Goal: Transaction & Acquisition: Purchase product/service

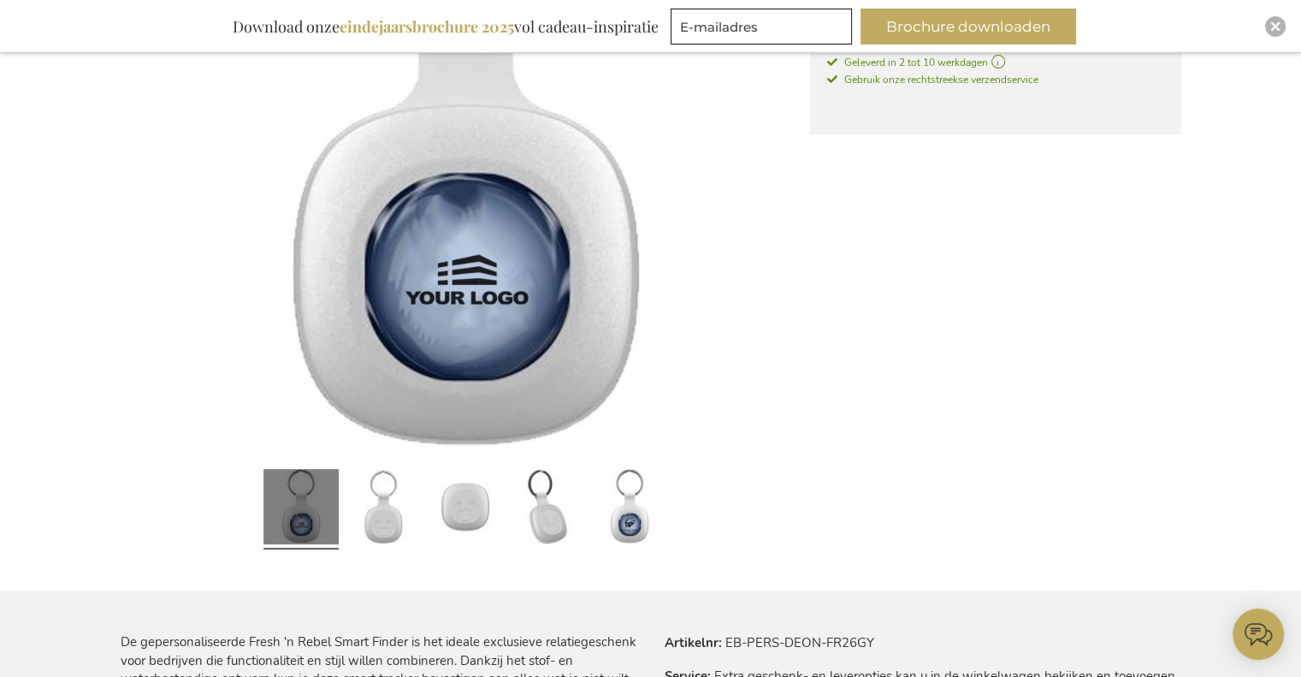
scroll to position [86, 0]
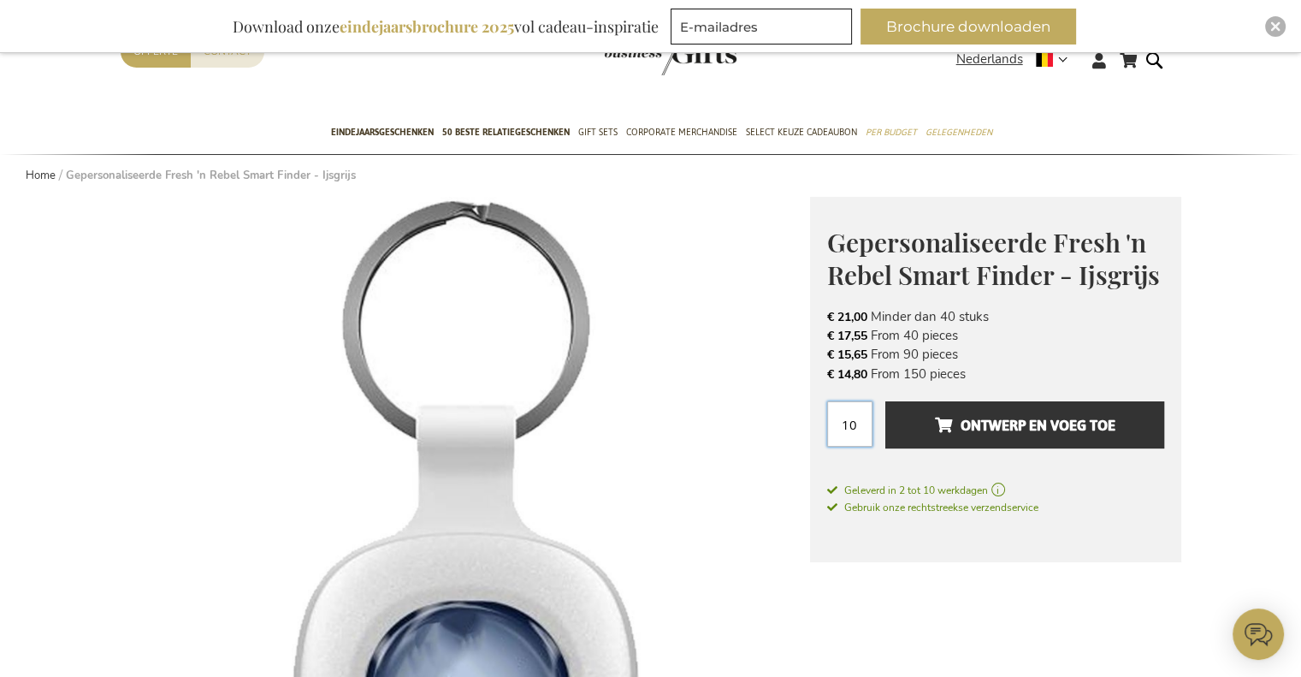
click at [862, 419] on input "10" at bounding box center [849, 423] width 45 height 45
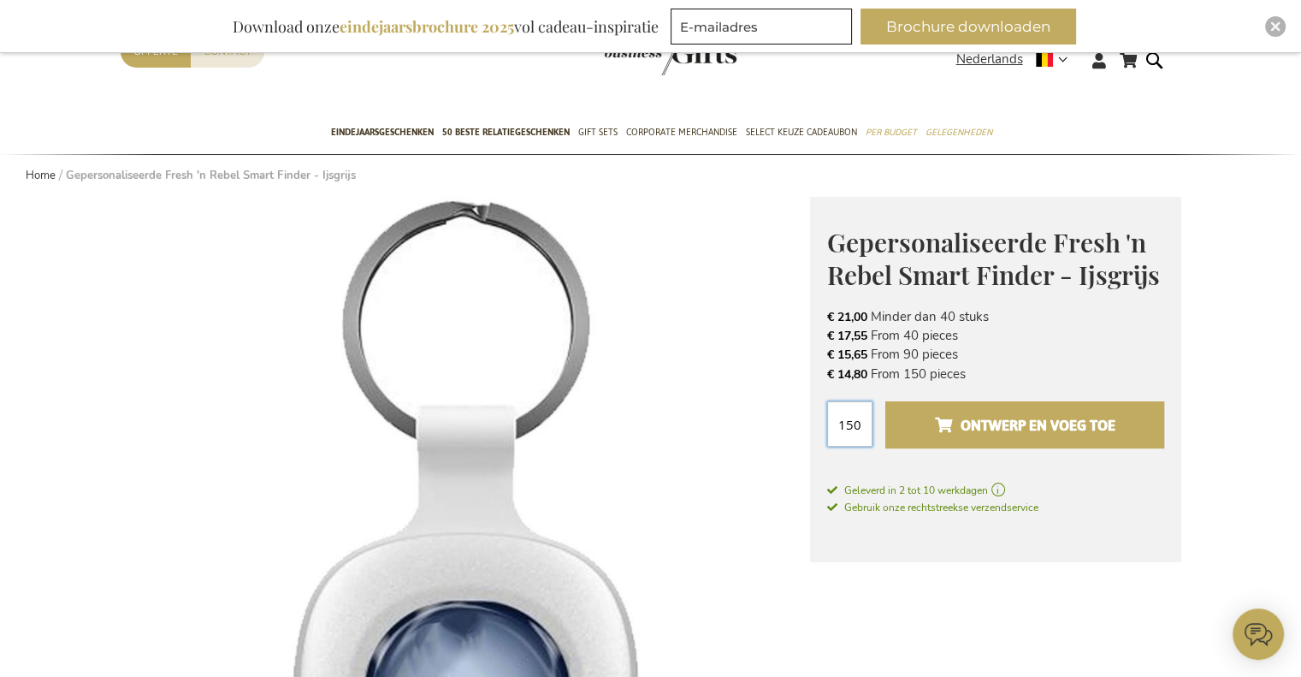
type input "150"
click at [975, 416] on span "Ontwerp en voeg toe" at bounding box center [1024, 424] width 180 height 27
click at [911, 418] on button "Ontwerp en voeg toe" at bounding box center [1024, 424] width 278 height 47
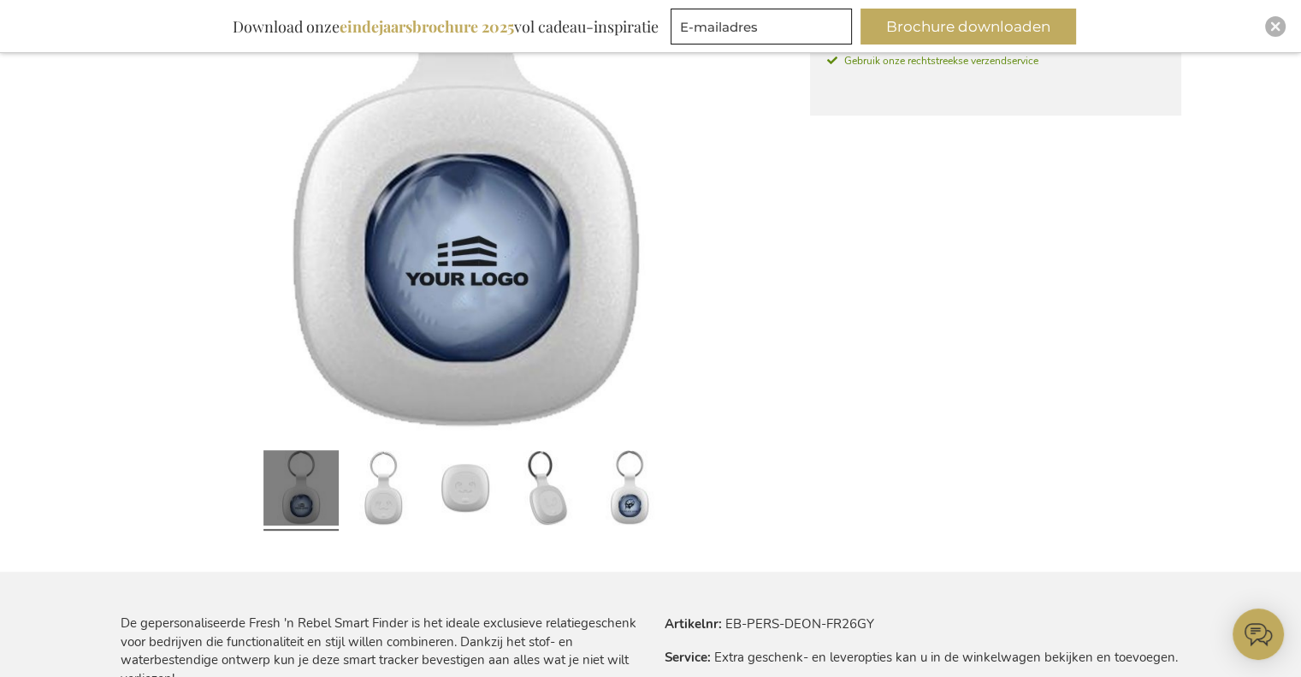
scroll to position [513, 0]
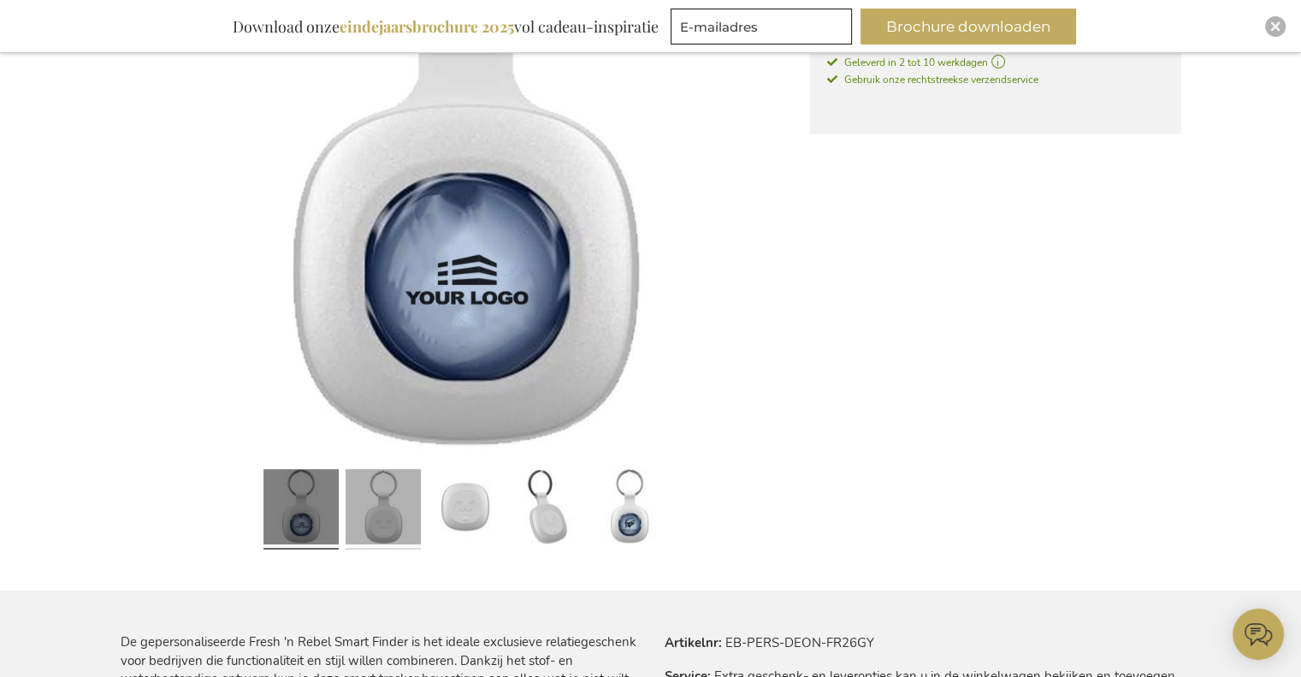
click at [373, 520] on link at bounding box center [383, 510] width 75 height 94
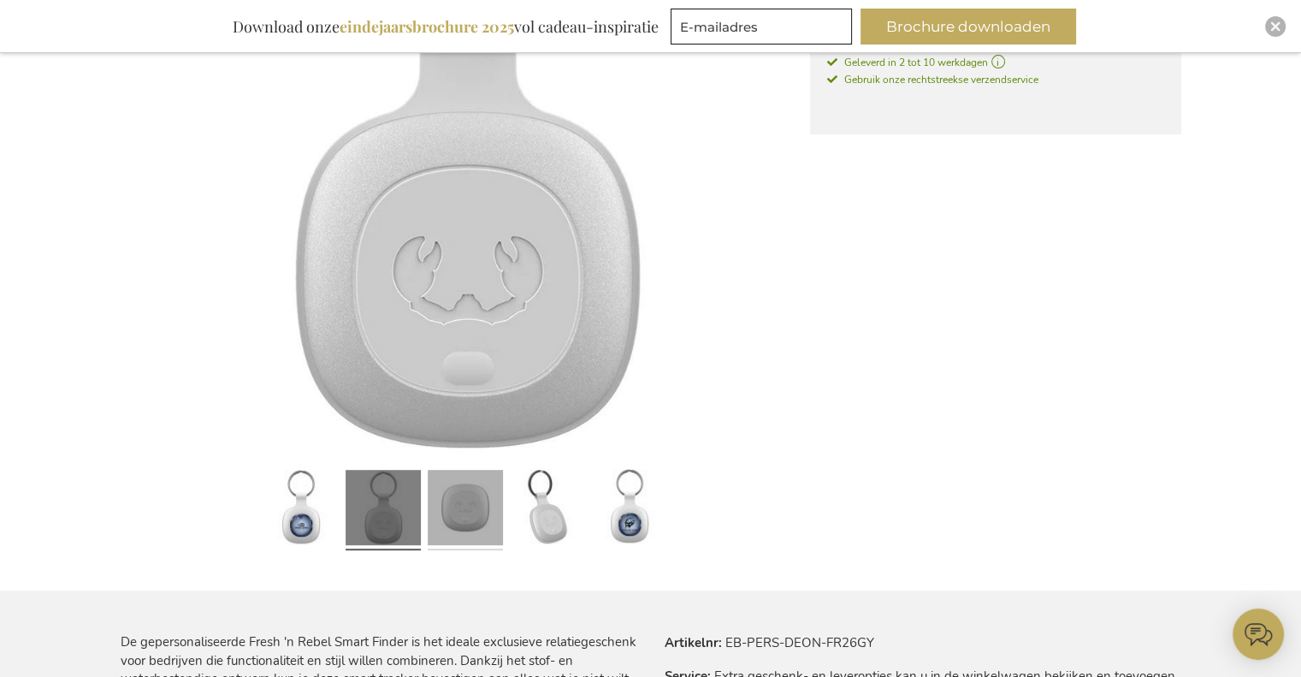
click at [441, 514] on link at bounding box center [465, 510] width 75 height 94
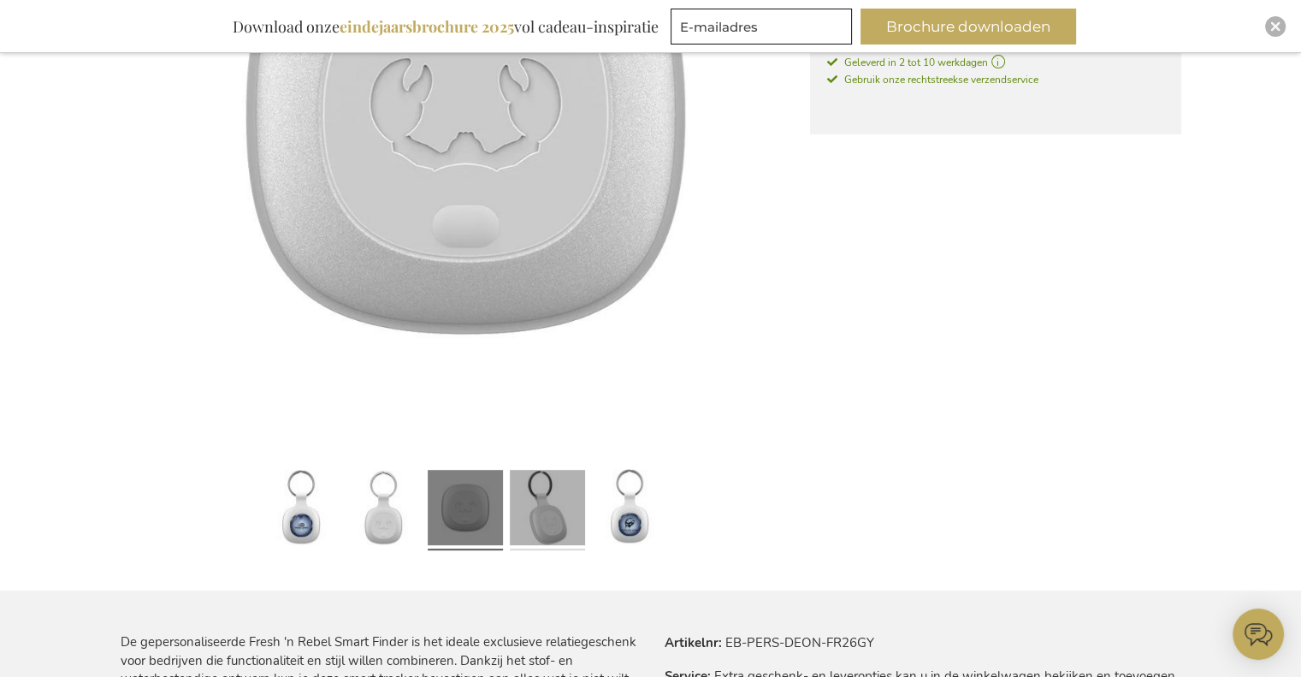
click at [536, 512] on link at bounding box center [547, 510] width 75 height 94
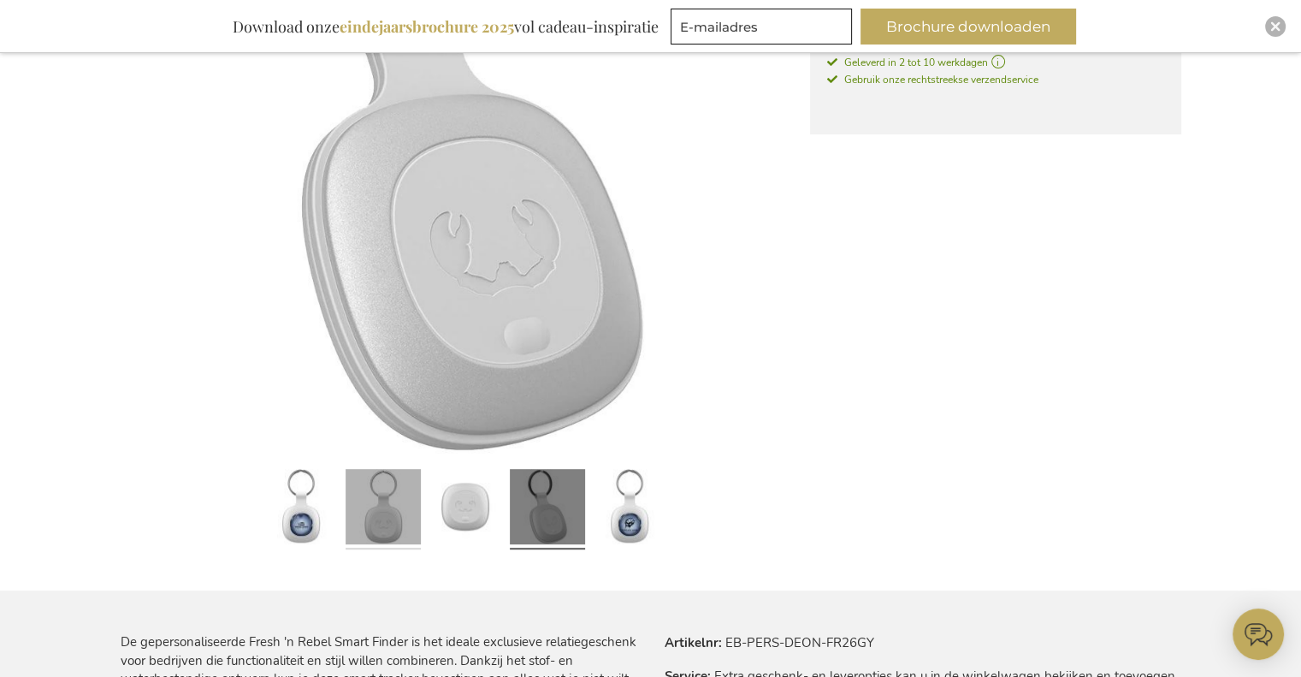
click at [397, 525] on link at bounding box center [383, 510] width 75 height 94
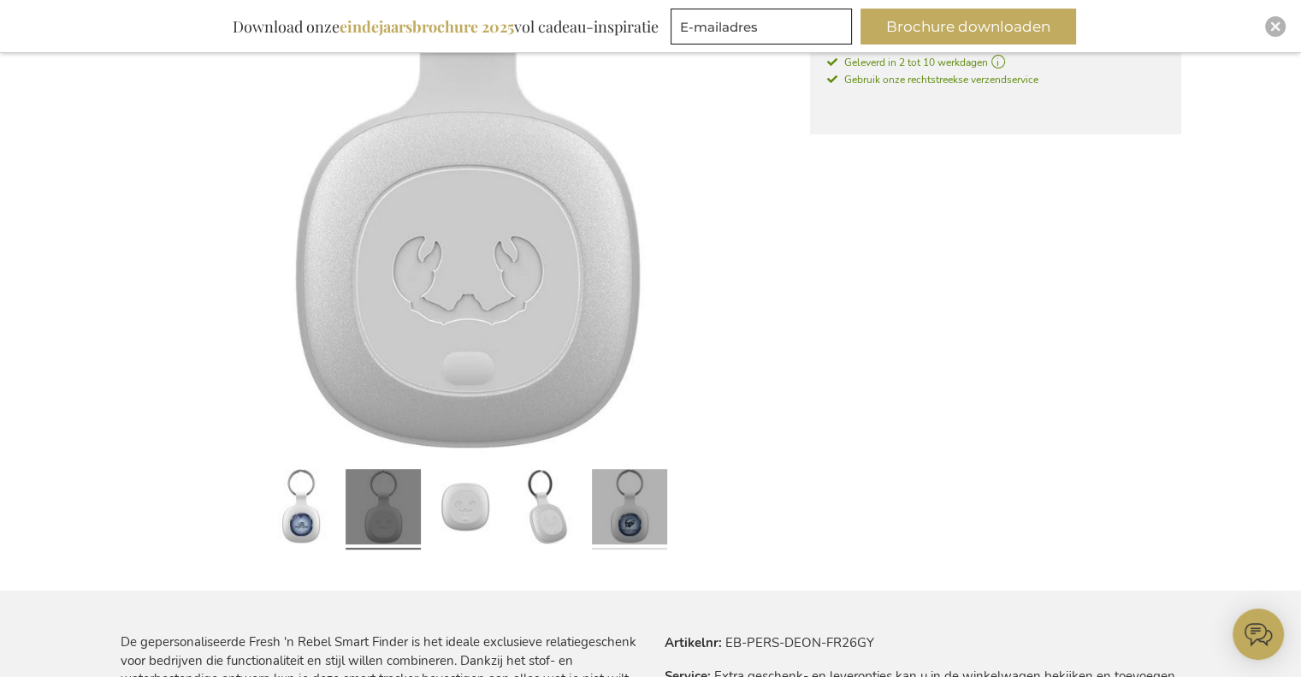
click at [618, 520] on link at bounding box center [629, 510] width 75 height 94
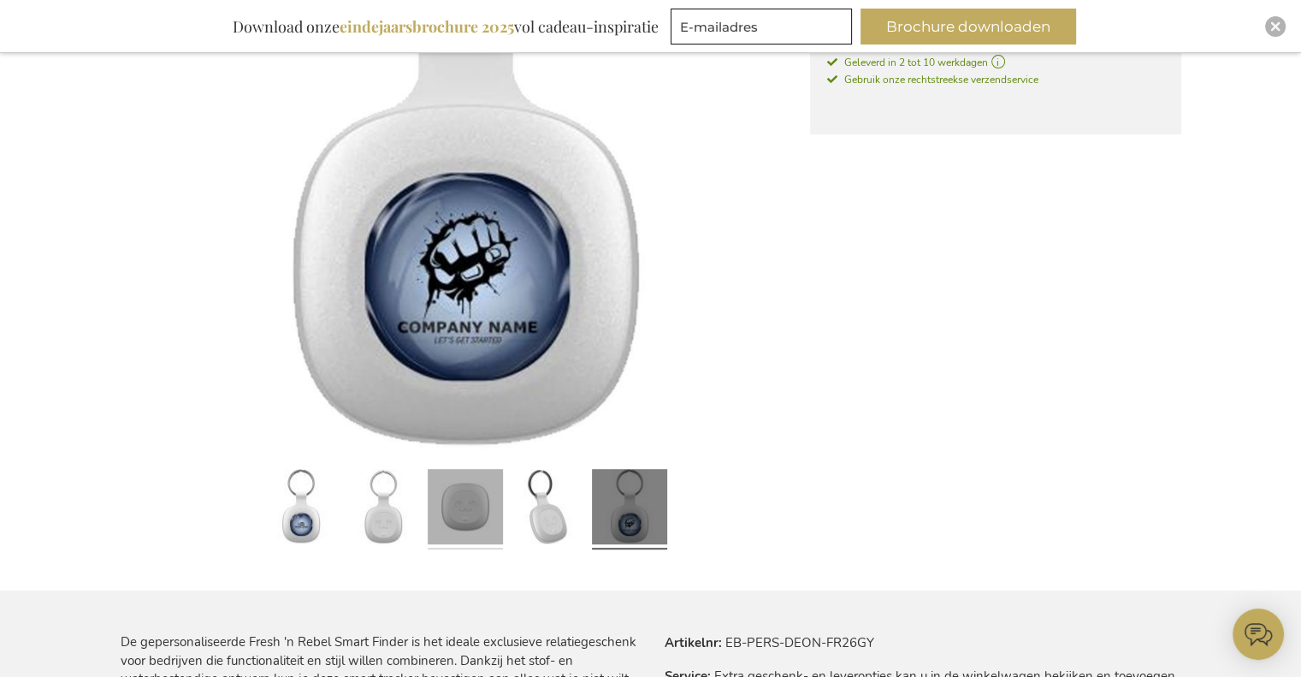
click at [481, 526] on link at bounding box center [465, 510] width 75 height 94
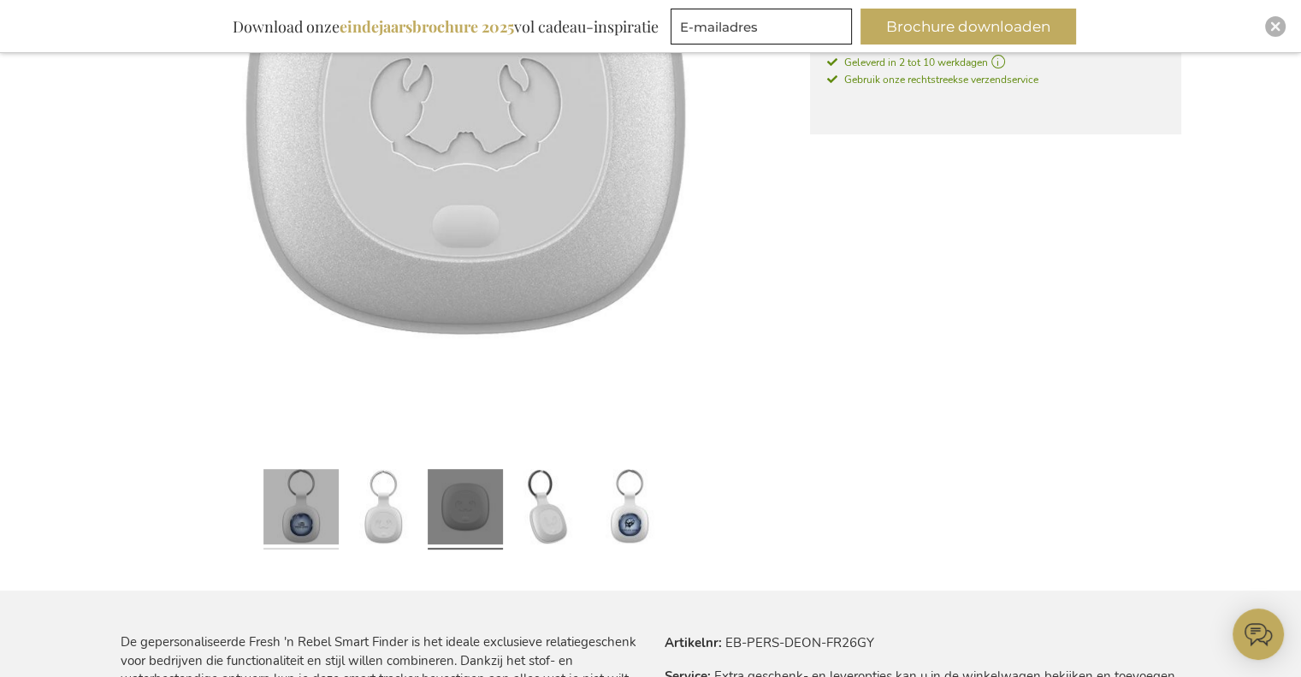
click at [300, 530] on link at bounding box center [300, 510] width 75 height 94
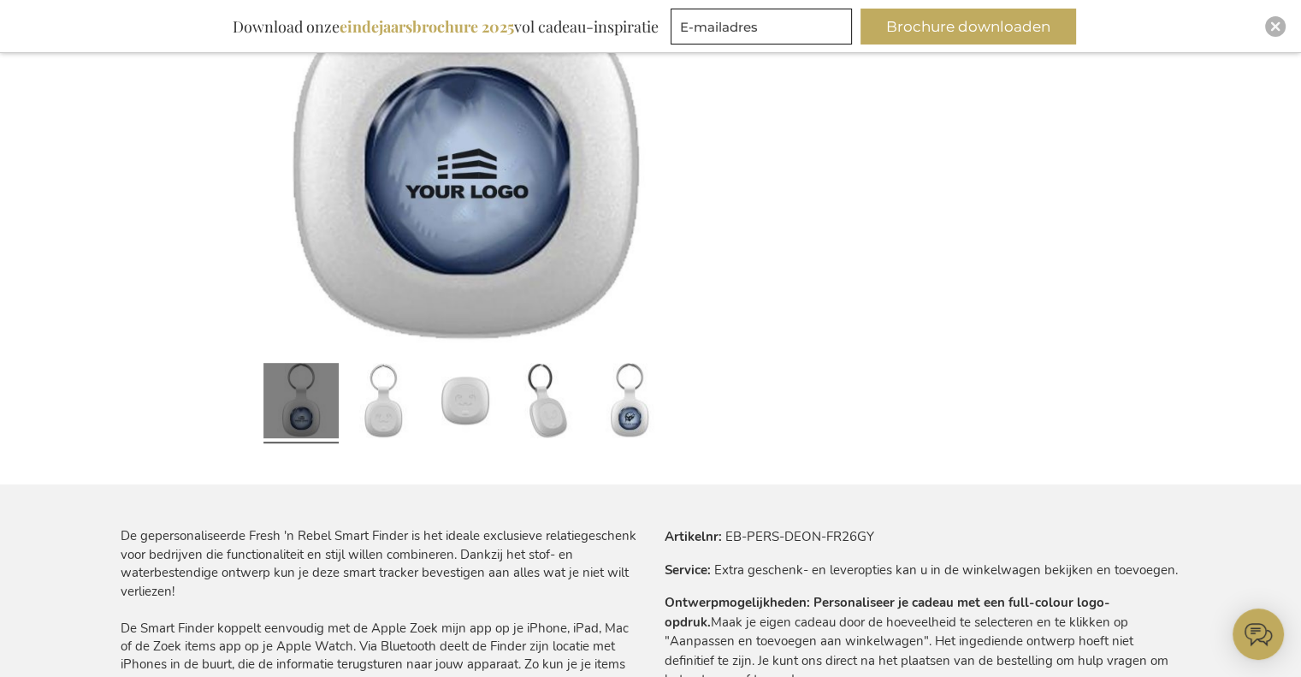
scroll to position [599, 0]
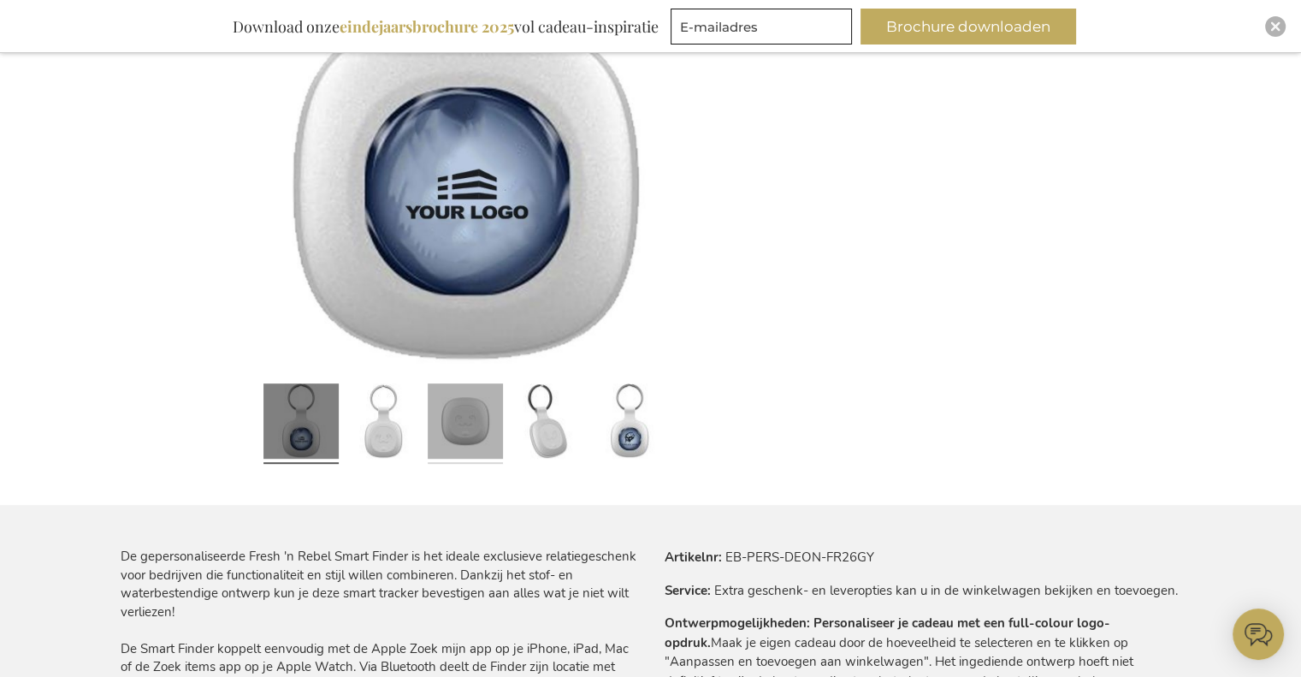
click at [477, 428] on link at bounding box center [465, 424] width 75 height 94
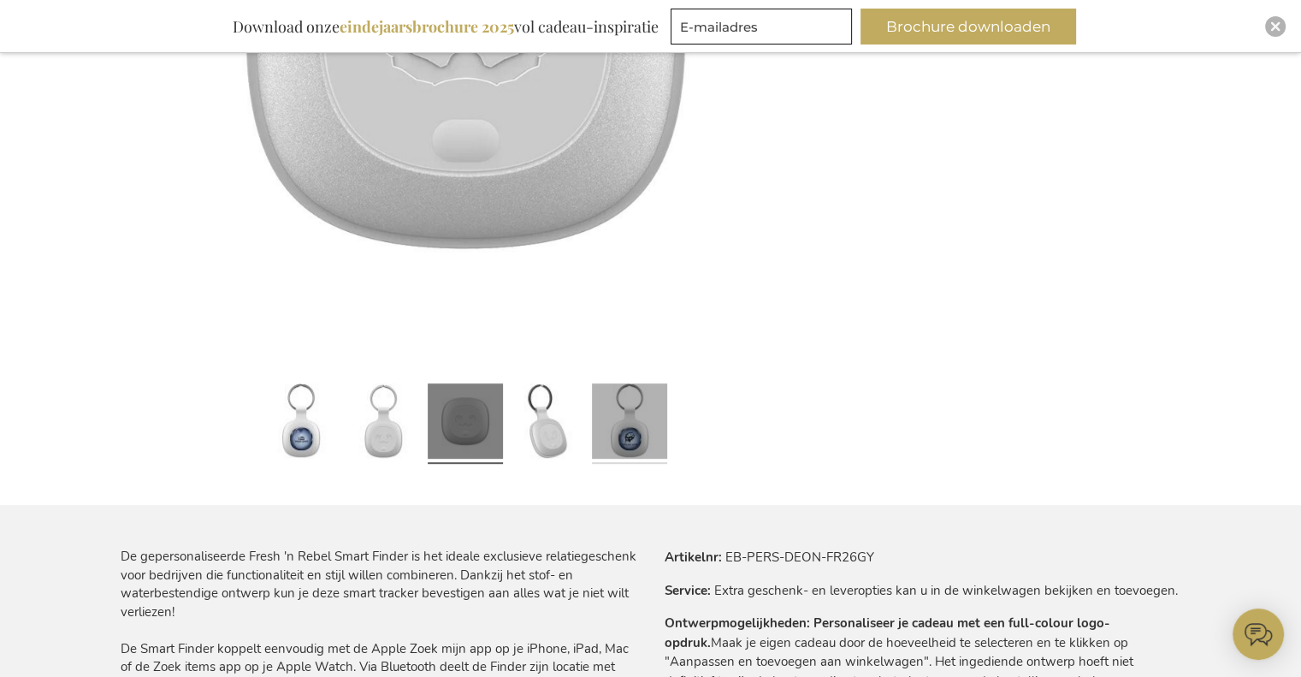
click at [606, 447] on link at bounding box center [629, 424] width 75 height 94
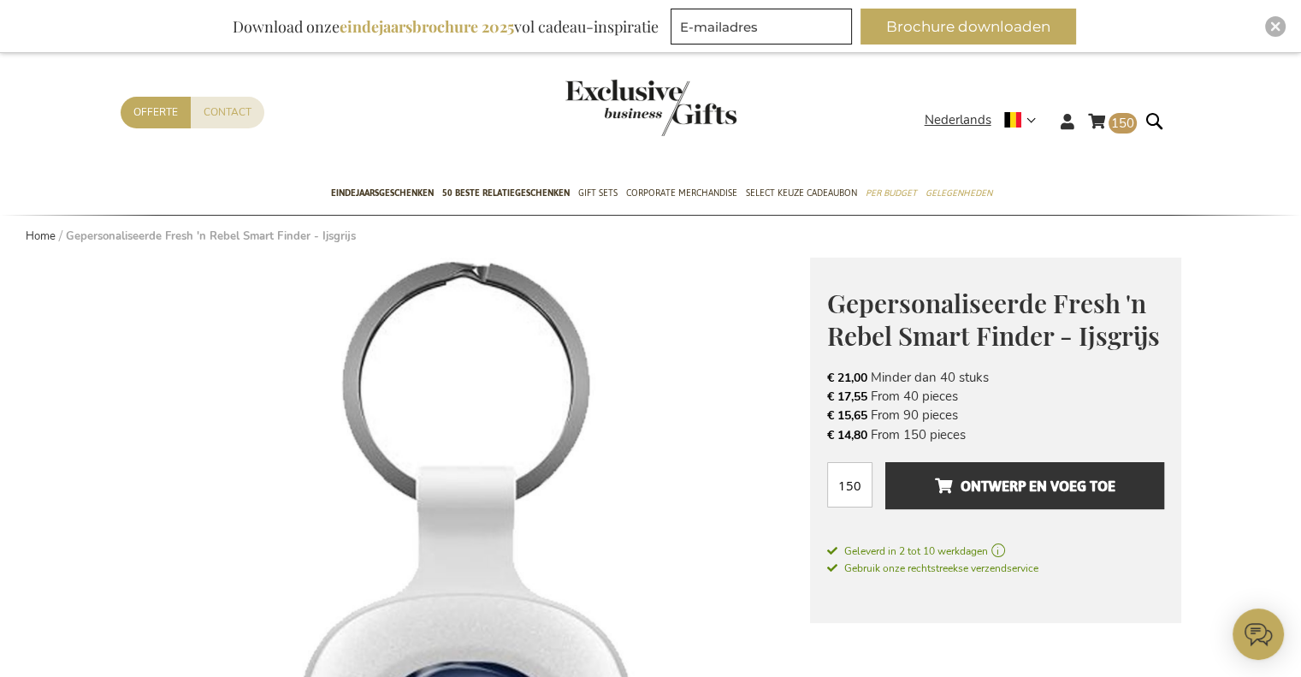
scroll to position [0, 0]
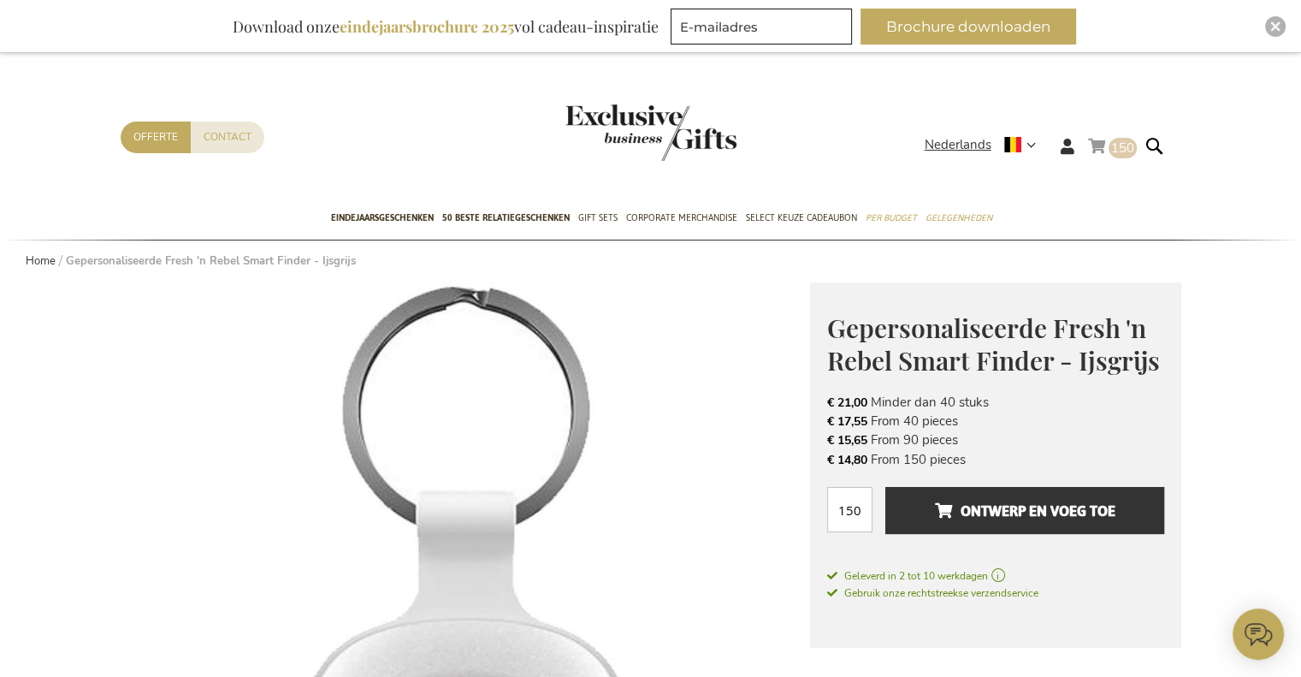
click at [1105, 152] on link "Winkelwagen 150 150 items" at bounding box center [1112, 149] width 49 height 28
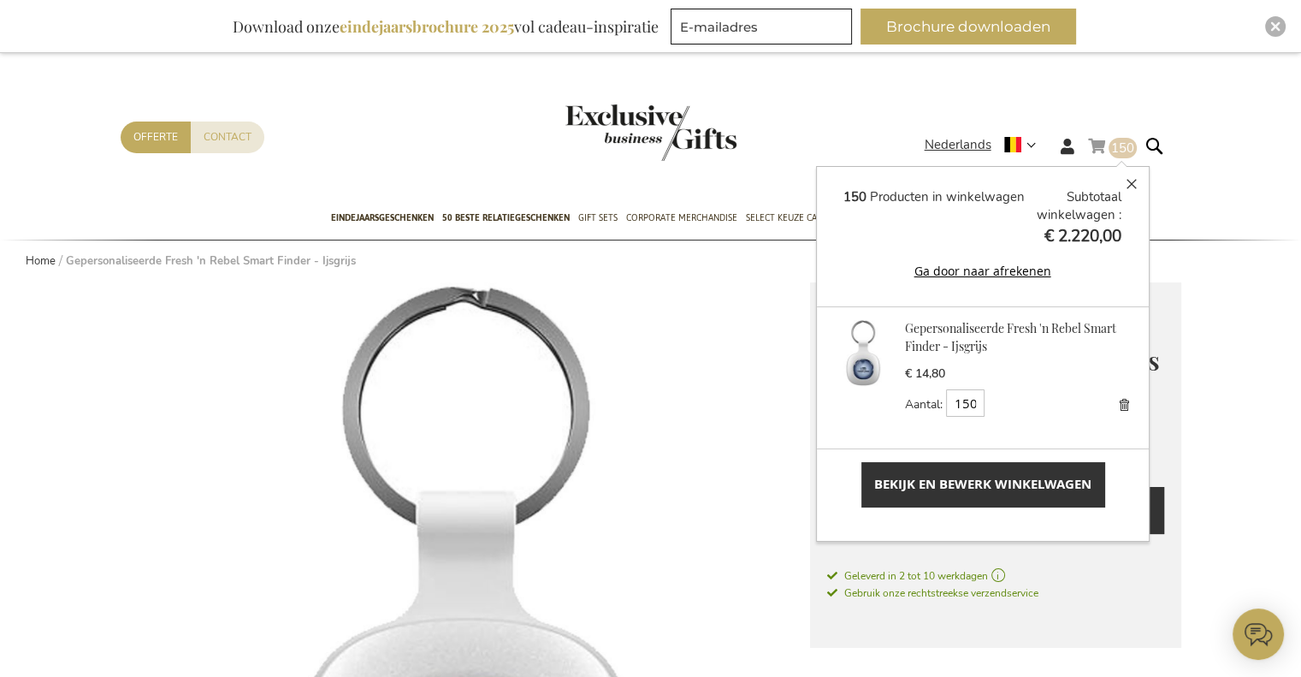
click at [924, 475] on span "Bekijk en bewerk winkelwagen" at bounding box center [982, 484] width 217 height 18
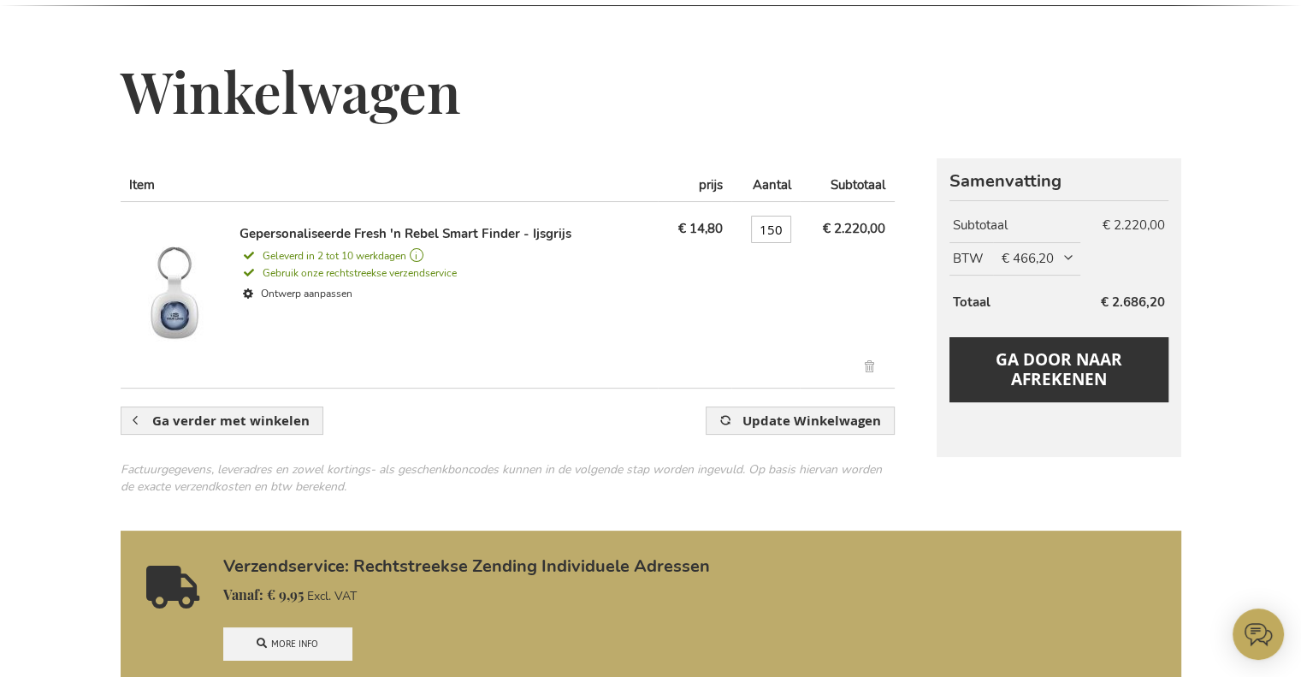
scroll to position [171, 0]
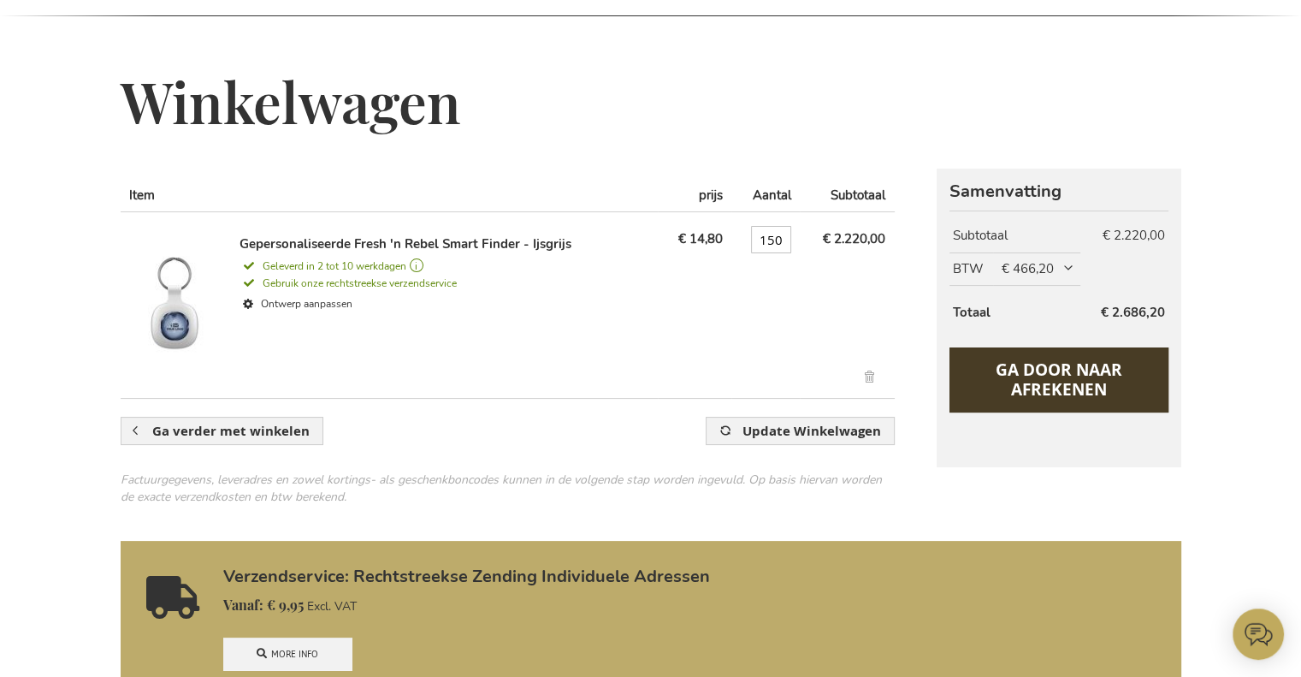
click at [1120, 399] on button "Ga door naar afrekenen" at bounding box center [1058, 379] width 218 height 65
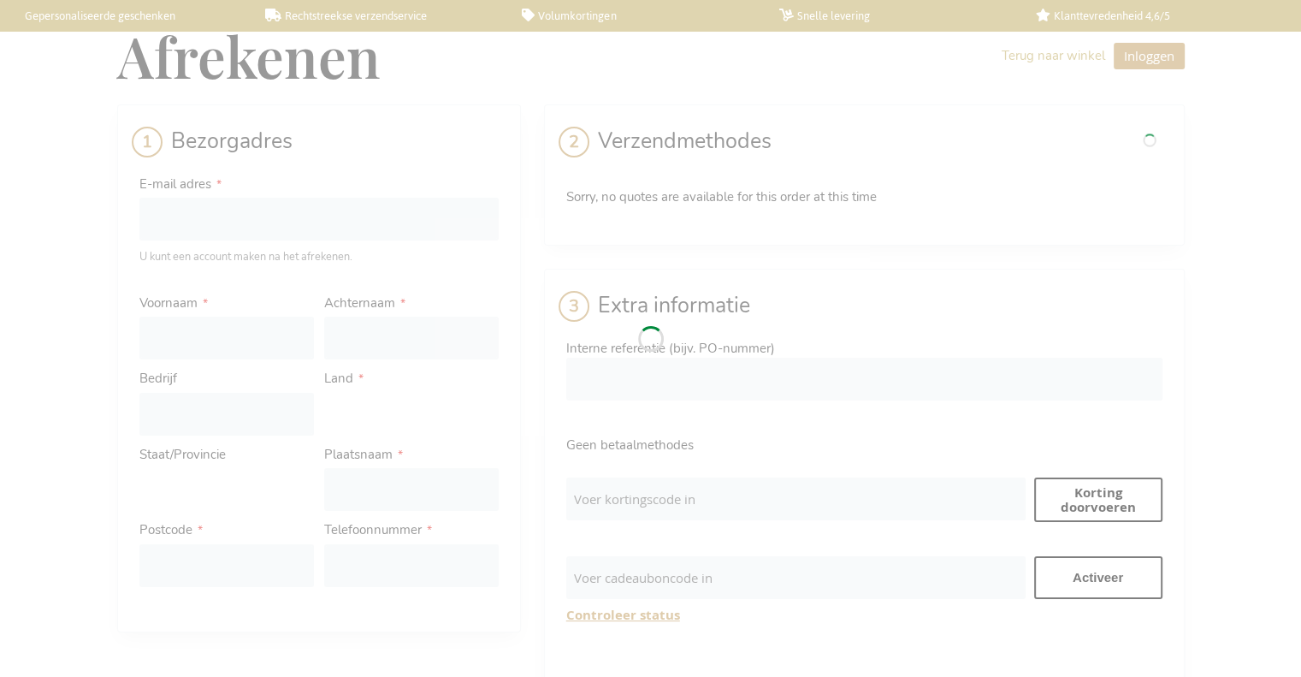
select select "BE"
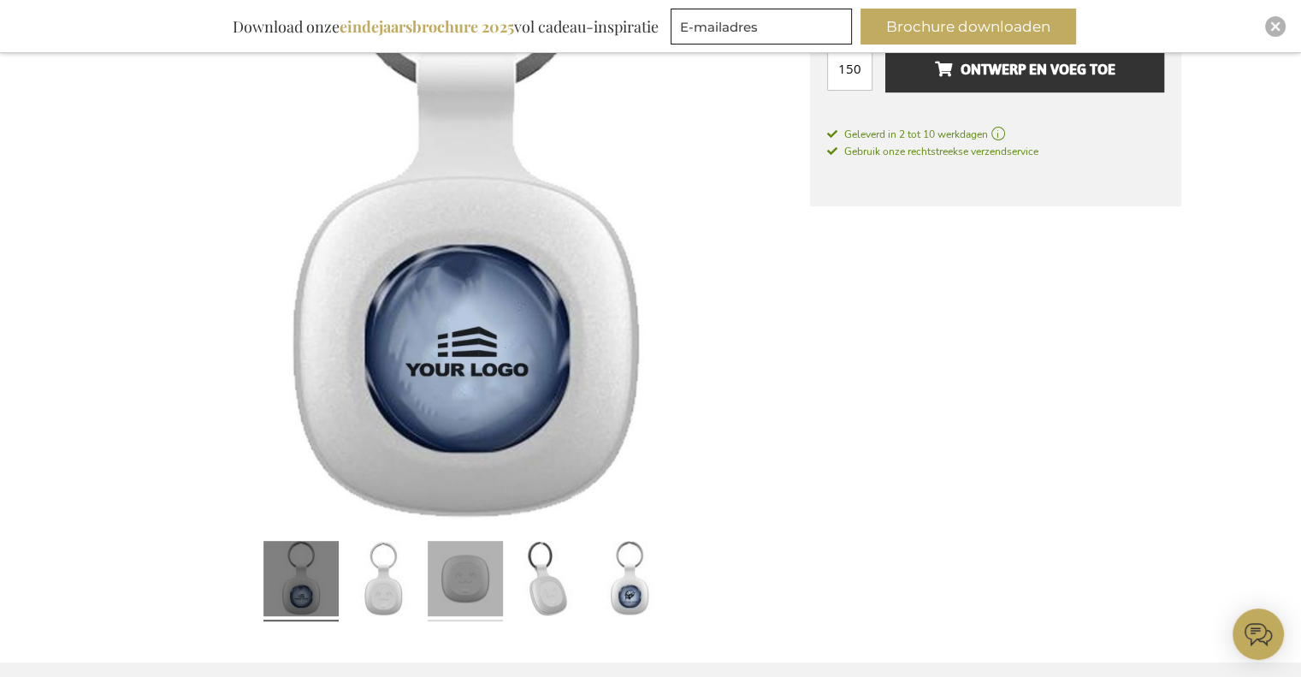
scroll to position [428, 0]
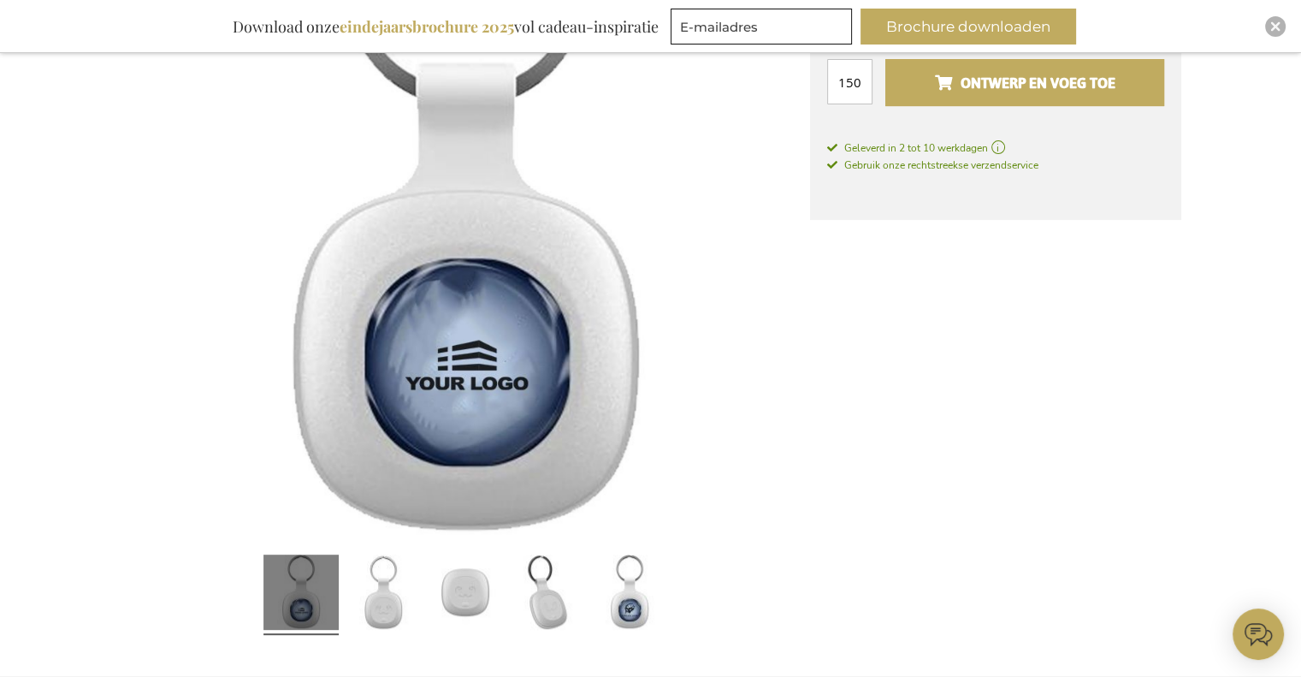
click at [1024, 101] on button "Ontwerp en voeg toe" at bounding box center [1024, 82] width 278 height 47
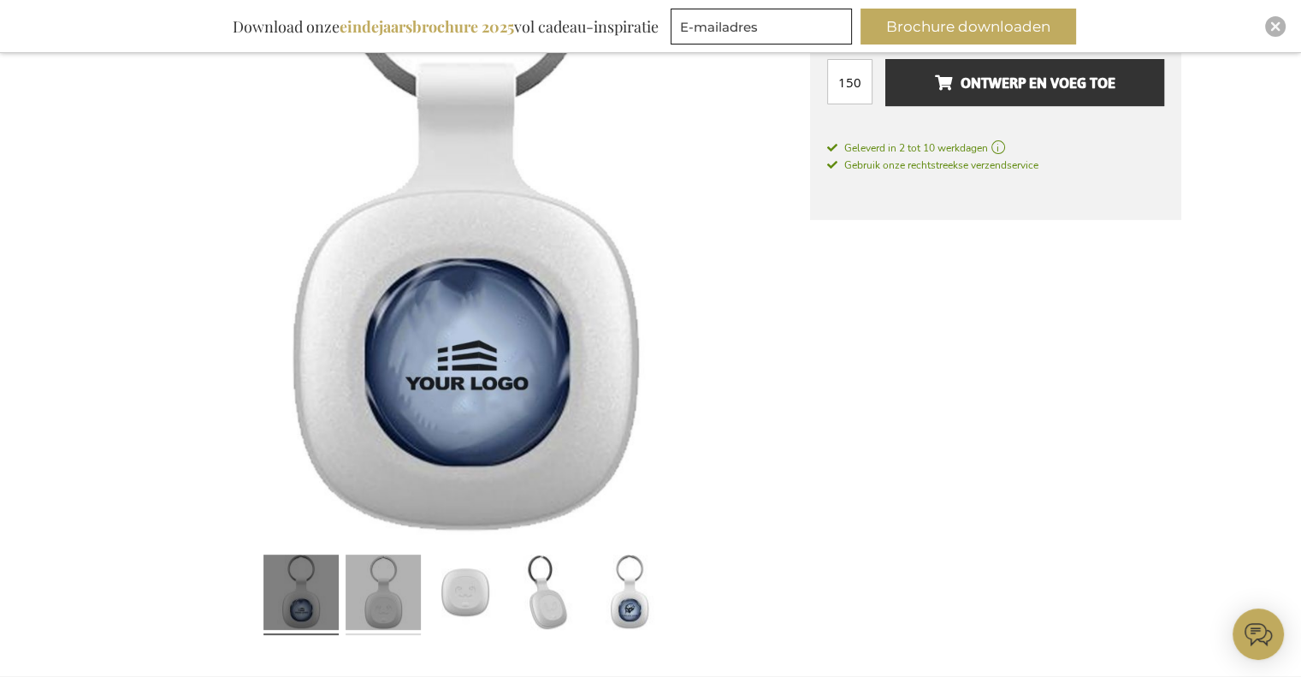
click at [397, 612] on link at bounding box center [383, 595] width 75 height 94
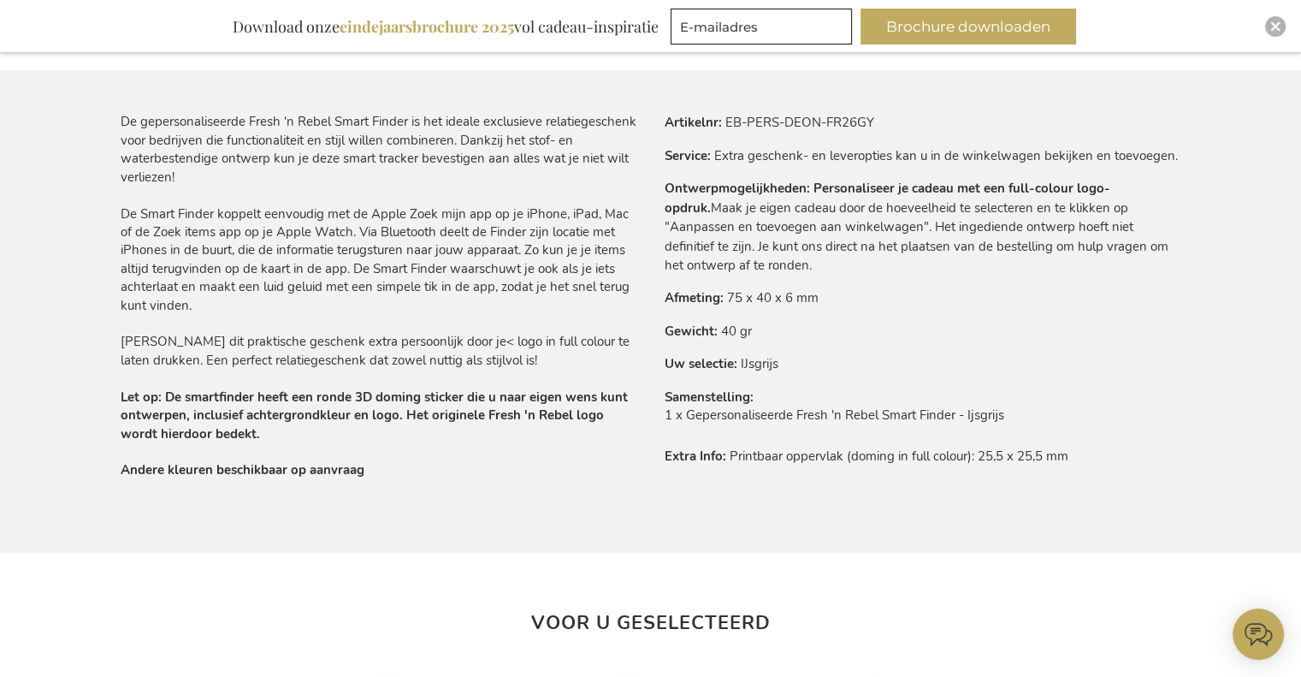
scroll to position [1026, 0]
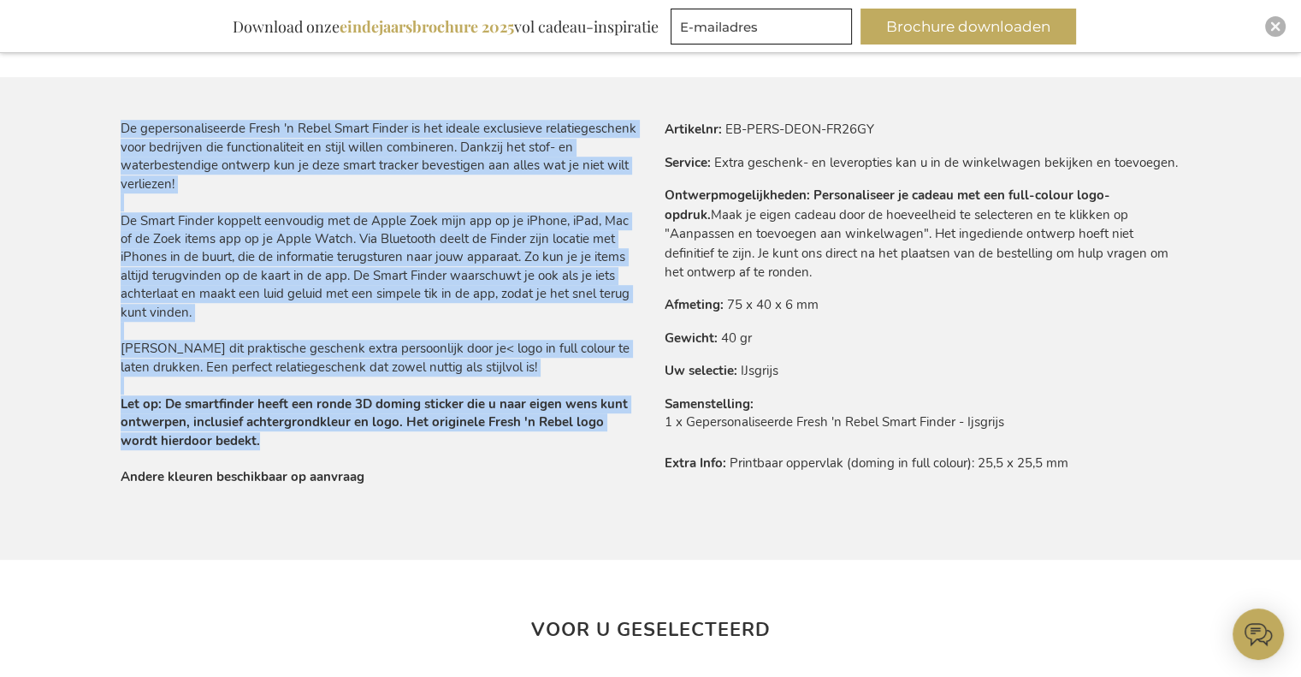
drag, startPoint x: 219, startPoint y: 441, endPoint x: 117, endPoint y: 403, distance: 108.5
click at [117, 403] on main "Ga naar het einde van de afbeeldingen-gallerij Ga naar het begin van de afbeeld…" at bounding box center [651, 165] width 1088 height 1819
click at [122, 399] on strong "Let op: De smartfinder heeft een ronde 3D doming sticker die u naar eigen wens …" at bounding box center [374, 440] width 507 height 91
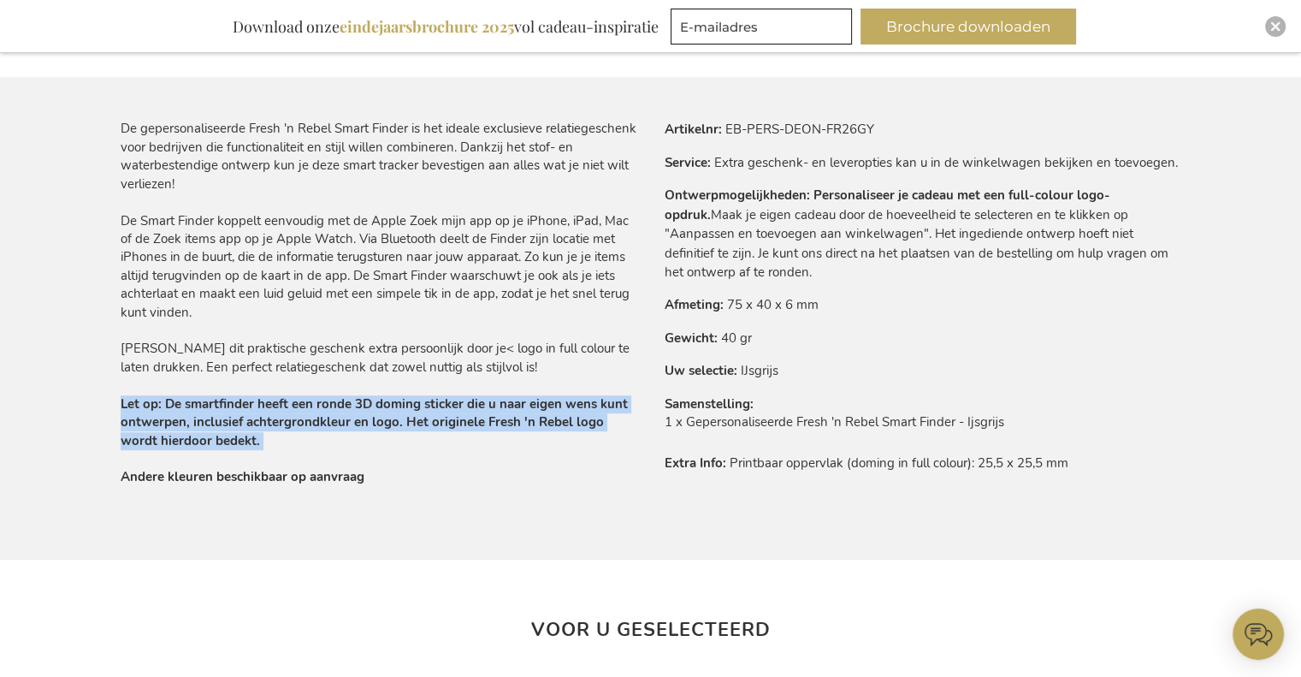
drag, startPoint x: 121, startPoint y: 401, endPoint x: 224, endPoint y: 443, distance: 111.7
click at [224, 443] on div "De gepersonaliseerde Fresh 'n Rebel Smart Finder is het ideale exclusieve relat…" at bounding box center [379, 303] width 517 height 366
